Goal: Information Seeking & Learning: Check status

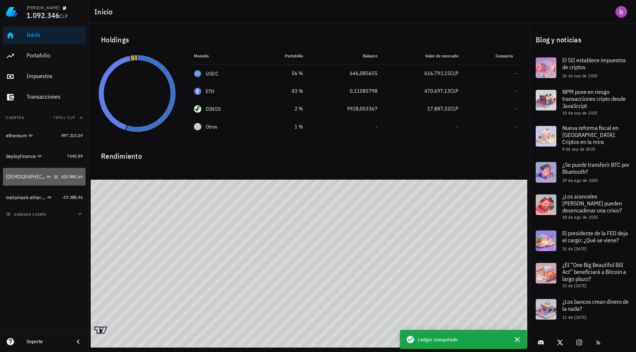
click at [42, 177] on div "[DEMOGRAPHIC_DATA]" at bounding box center [32, 177] width 52 height 7
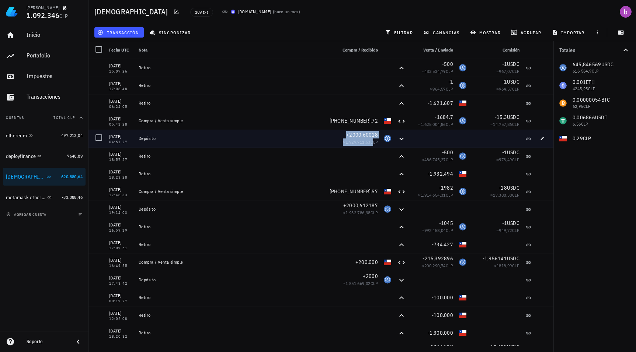
drag, startPoint x: 331, startPoint y: 134, endPoint x: 366, endPoint y: 145, distance: 36.3
click at [366, 145] on div "+2000,60018 ≈ 1.929.711,53 CLP" at bounding box center [357, 139] width 47 height 18
click at [365, 145] on span "1.929.711,53" at bounding box center [357, 142] width 25 height 6
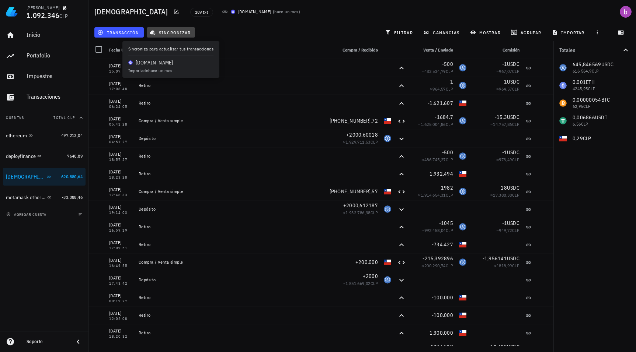
click at [172, 34] on span "sincronizar" at bounding box center [170, 32] width 39 height 6
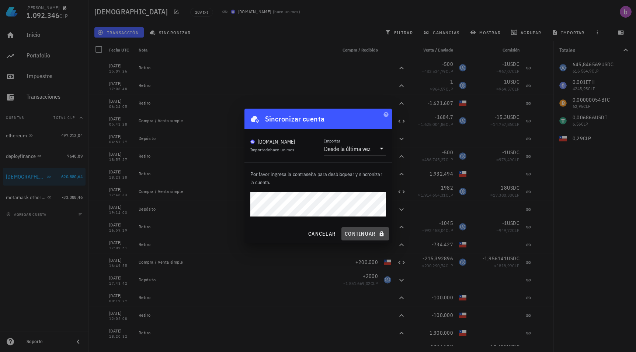
click at [368, 235] on span "continuar" at bounding box center [364, 234] width 41 height 7
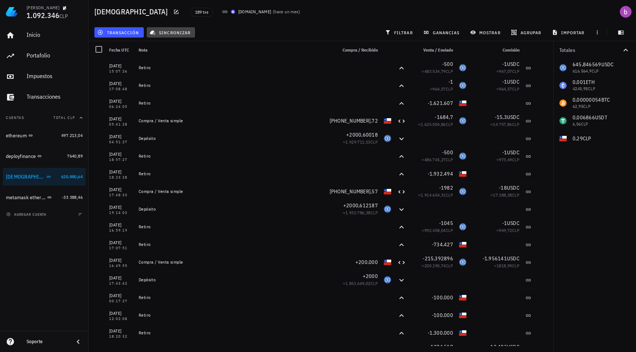
click at [175, 29] on span "sincronizar" at bounding box center [170, 32] width 39 height 6
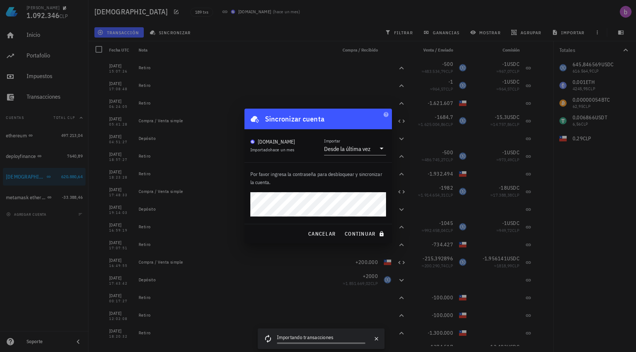
click at [294, 77] on div at bounding box center [318, 176] width 636 height 352
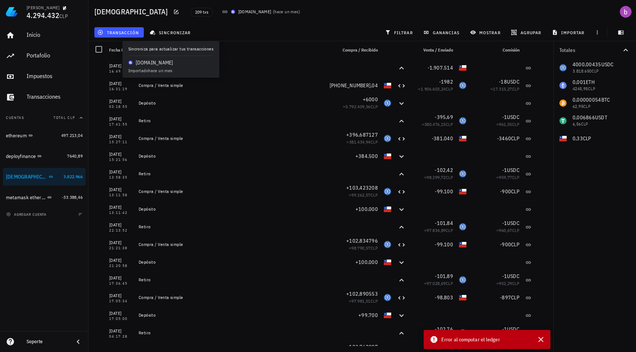
click at [256, 28] on div "transacción sincronizar filtrar ganancias mostrar [GEOGRAPHIC_DATA] importar" at bounding box center [362, 33] width 539 height 18
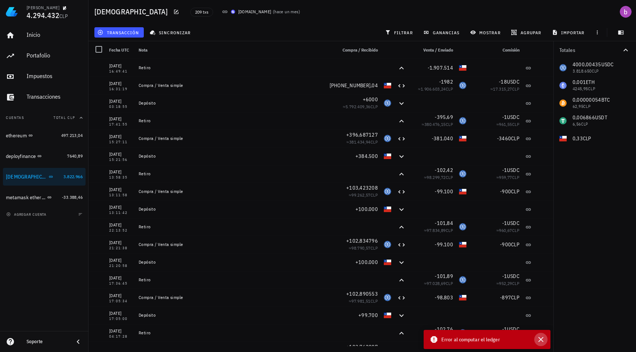
click at [546, 339] on button "button" at bounding box center [540, 339] width 13 height 13
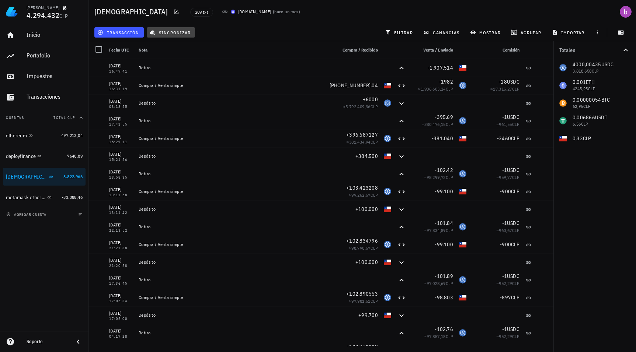
click at [173, 28] on button "sincronizar" at bounding box center [171, 32] width 49 height 10
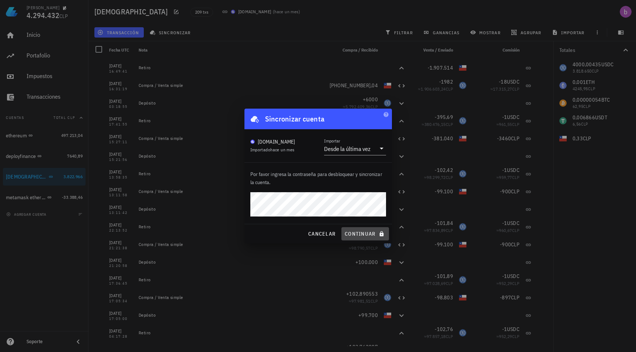
click at [363, 232] on span "continuar" at bounding box center [364, 234] width 41 height 7
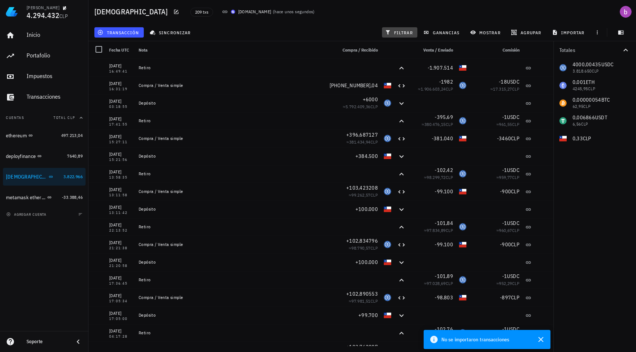
click at [398, 28] on button "filtrar" at bounding box center [399, 32] width 35 height 10
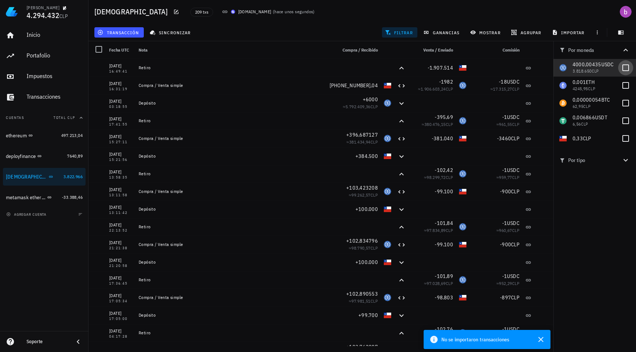
click at [632, 69] on div at bounding box center [625, 68] width 13 height 13
checkbox input "true"
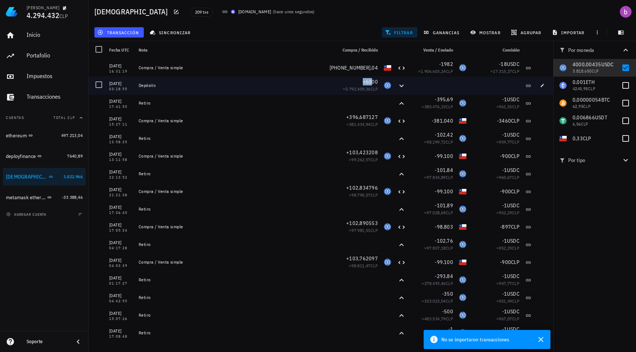
drag, startPoint x: 355, startPoint y: 81, endPoint x: 368, endPoint y: 80, distance: 12.5
click at [368, 80] on div "+6000" at bounding box center [357, 81] width 41 height 7
click at [368, 80] on span "+6000" at bounding box center [370, 82] width 15 height 7
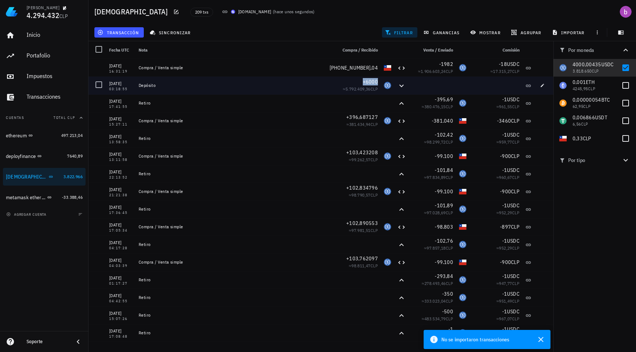
drag, startPoint x: 368, startPoint y: 80, endPoint x: 362, endPoint y: 80, distance: 5.2
click at [363, 80] on span "+6000" at bounding box center [370, 82] width 15 height 7
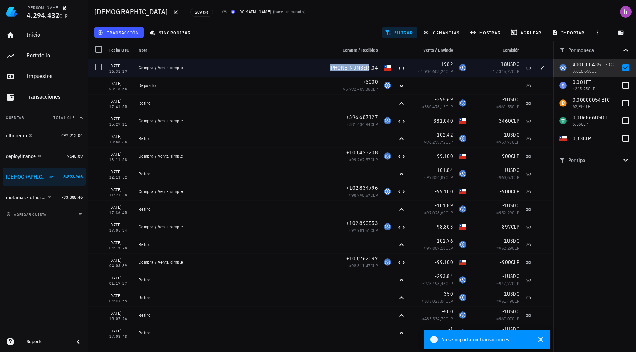
click at [341, 69] on span "[PHONE_NUMBER],04" at bounding box center [354, 68] width 48 height 7
click at [340, 67] on div "[PHONE_NUMBER],04" at bounding box center [354, 67] width 48 height 7
click at [366, 68] on span "[PHONE_NUMBER],04" at bounding box center [354, 68] width 48 height 7
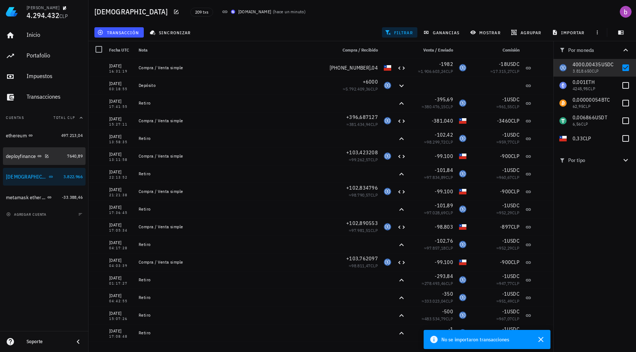
click at [19, 160] on div "deployfinance" at bounding box center [35, 156] width 58 height 7
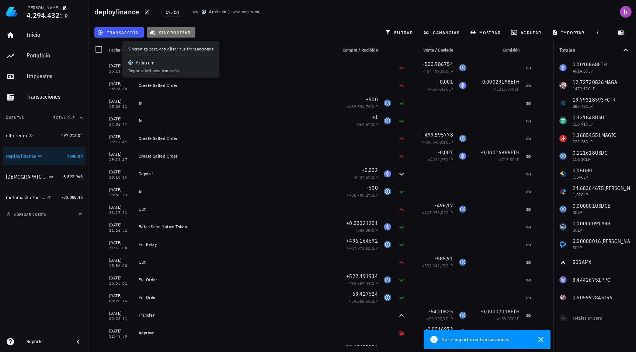
click at [157, 33] on span "sincronizar" at bounding box center [170, 32] width 39 height 6
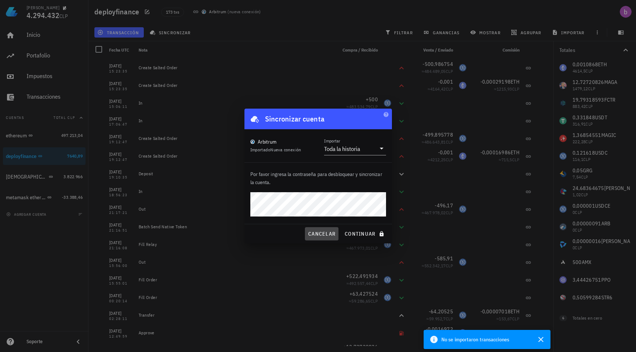
click at [326, 231] on span "cancelar" at bounding box center [322, 234] width 28 height 7
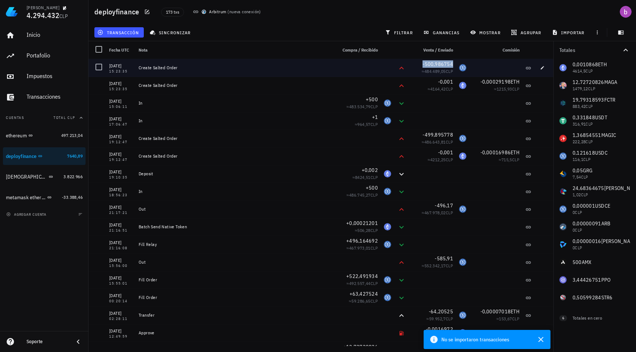
drag, startPoint x: 418, startPoint y: 63, endPoint x: 446, endPoint y: 63, distance: 27.7
click at [446, 63] on div "-500,986754" at bounding box center [432, 63] width 41 height 7
click at [446, 63] on span "-500,986754" at bounding box center [438, 64] width 31 height 7
drag, startPoint x: 184, startPoint y: 66, endPoint x: 142, endPoint y: 65, distance: 42.4
click at [142, 65] on div "Create Salted Order" at bounding box center [235, 68] width 192 height 6
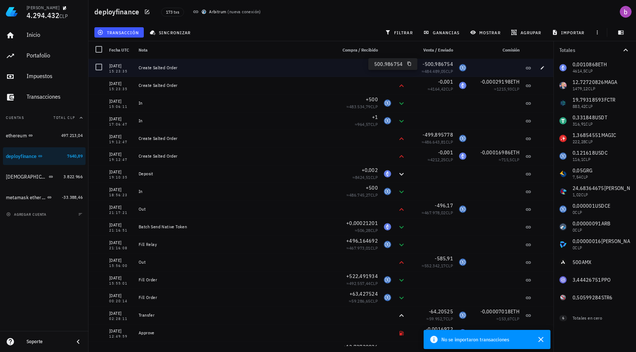
click at [142, 65] on div "Create Salted Order" at bounding box center [235, 68] width 192 height 6
drag, startPoint x: 138, startPoint y: 65, endPoint x: 194, endPoint y: 65, distance: 55.3
click at [193, 65] on div "Create Salted Order" at bounding box center [235, 68] width 198 height 18
click at [194, 65] on div "Create Salted Order" at bounding box center [235, 68] width 198 height 18
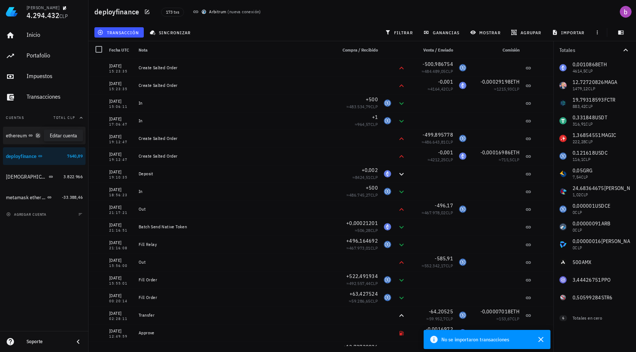
click at [38, 136] on icon "button" at bounding box center [37, 135] width 3 height 3
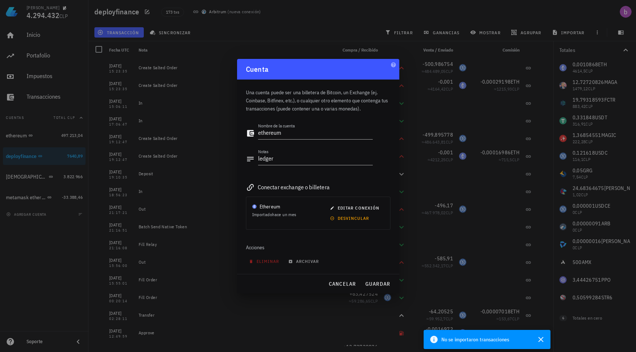
click at [91, 124] on div at bounding box center [318, 176] width 636 height 352
click at [338, 33] on div at bounding box center [318, 176] width 636 height 352
click at [342, 281] on span "cancelar" at bounding box center [342, 284] width 28 height 7
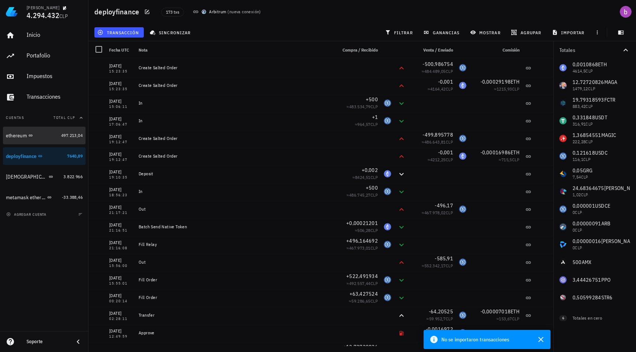
click at [51, 132] on div "ethereum" at bounding box center [32, 135] width 52 height 7
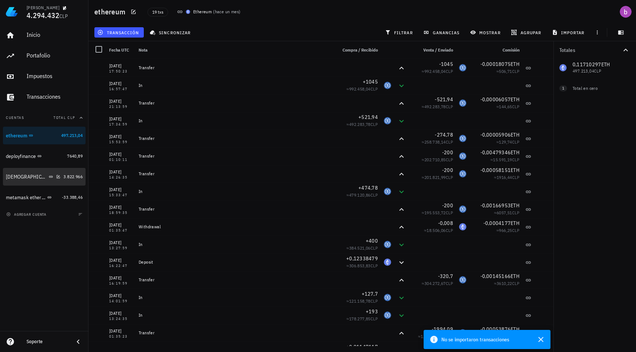
click at [52, 181] on div "[DEMOGRAPHIC_DATA]" at bounding box center [33, 177] width 55 height 16
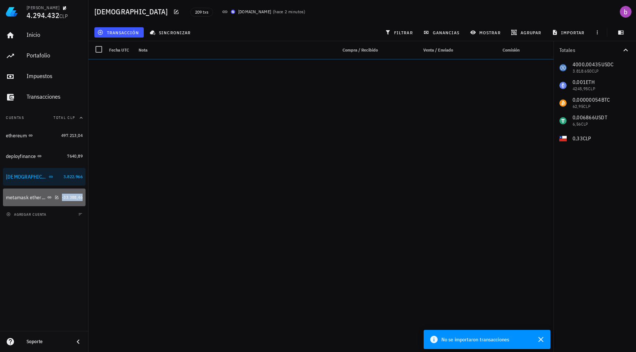
click at [62, 195] on span "-33.388,46" at bounding box center [72, 198] width 21 height 6
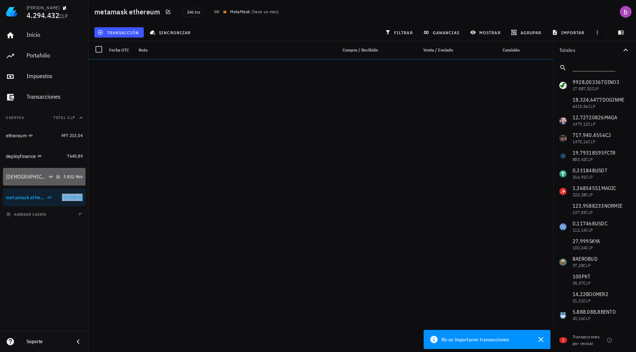
click at [50, 178] on div "[DEMOGRAPHIC_DATA]" at bounding box center [33, 177] width 55 height 7
